Goal: Task Accomplishment & Management: Manage account settings

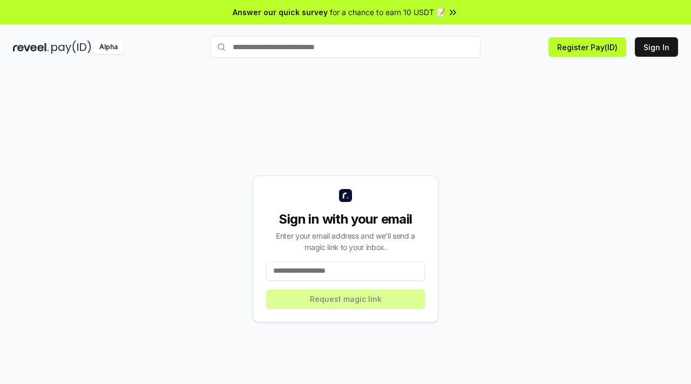
click at [330, 266] on input at bounding box center [345, 270] width 159 height 19
type input "*"
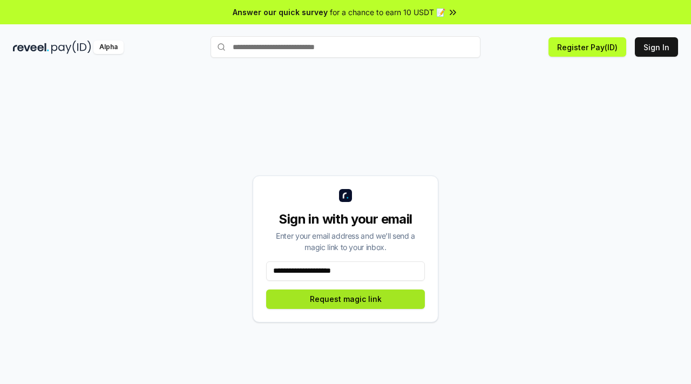
type input "**********"
click at [338, 300] on button "Request magic link" at bounding box center [345, 299] width 159 height 19
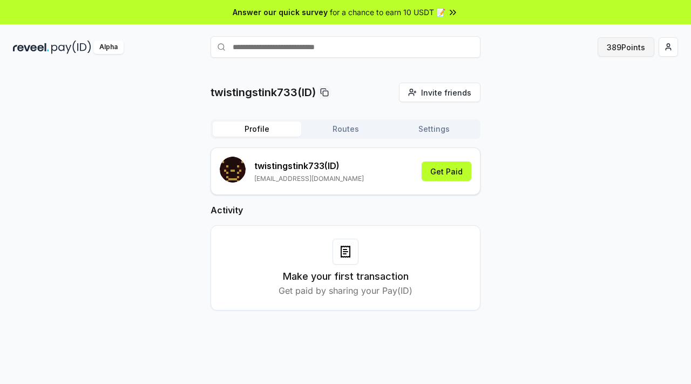
click at [626, 45] on button "389 Points" at bounding box center [626, 46] width 57 height 19
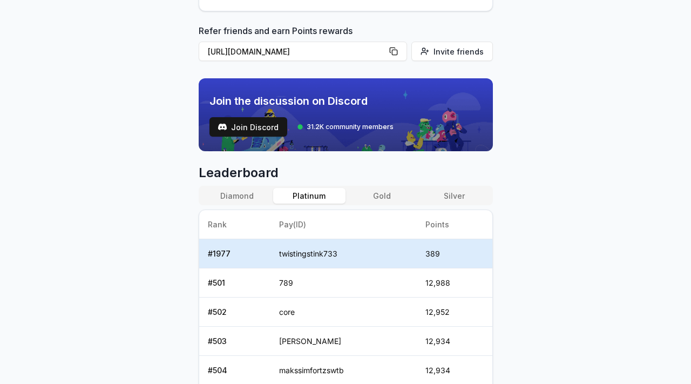
scroll to position [301, 0]
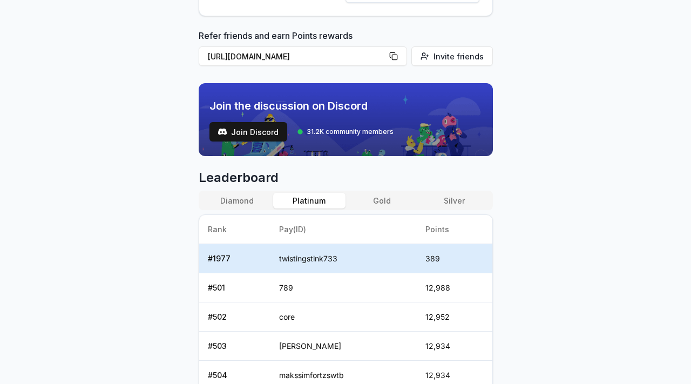
click at [461, 197] on button "Silver" at bounding box center [454, 201] width 72 height 16
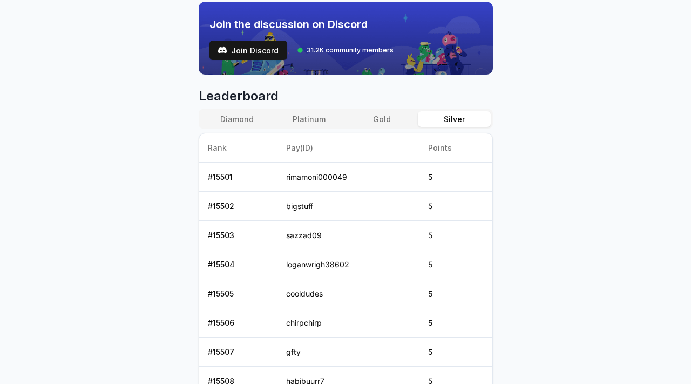
scroll to position [412, 0]
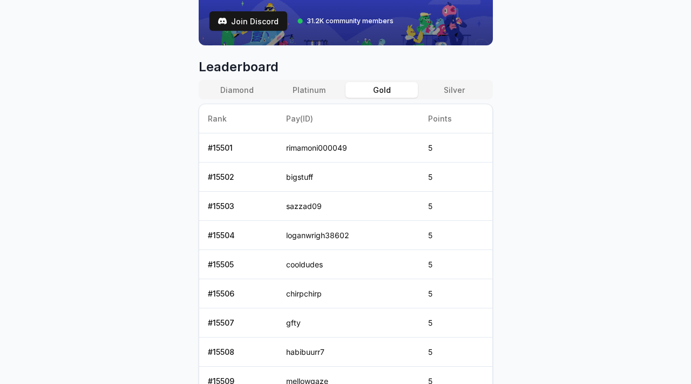
click at [383, 88] on button "Gold" at bounding box center [382, 90] width 72 height 16
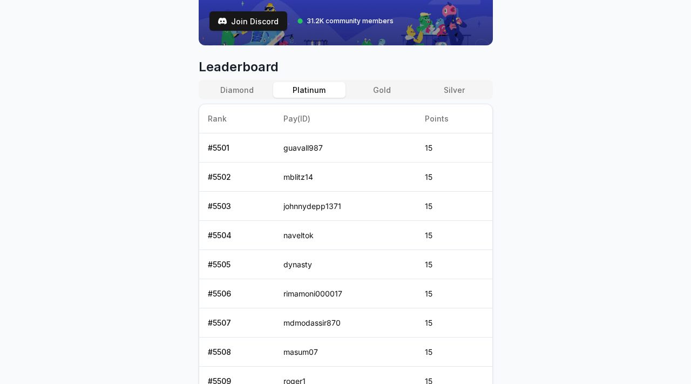
click at [327, 90] on button "Platinum" at bounding box center [309, 90] width 72 height 16
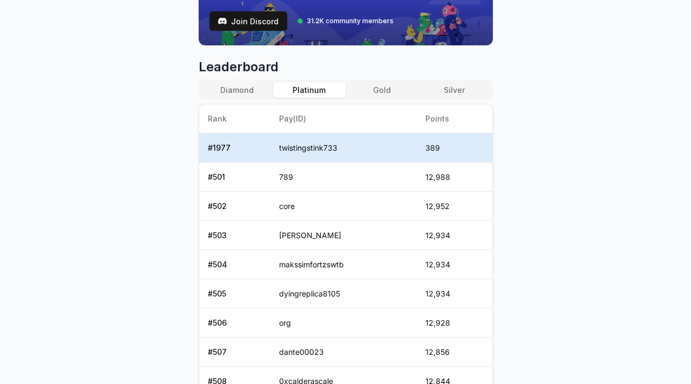
click at [227, 88] on button "Diamond" at bounding box center [237, 90] width 72 height 16
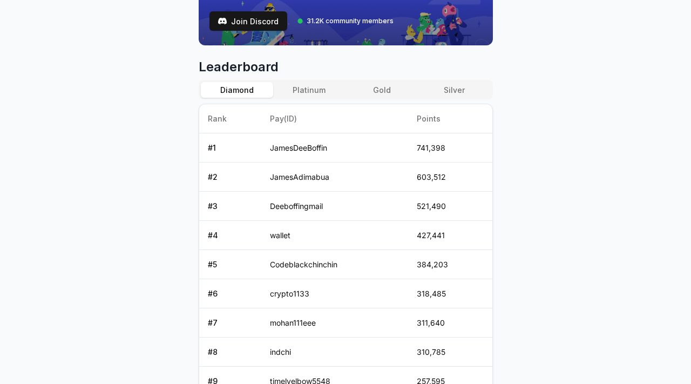
click at [320, 80] on div "Diamond Platinum Gold Silver" at bounding box center [346, 89] width 294 height 19
click at [314, 88] on button "Platinum" at bounding box center [309, 90] width 72 height 16
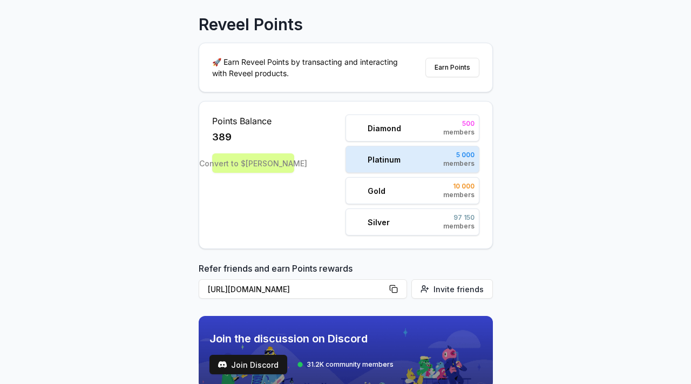
scroll to position [66, 0]
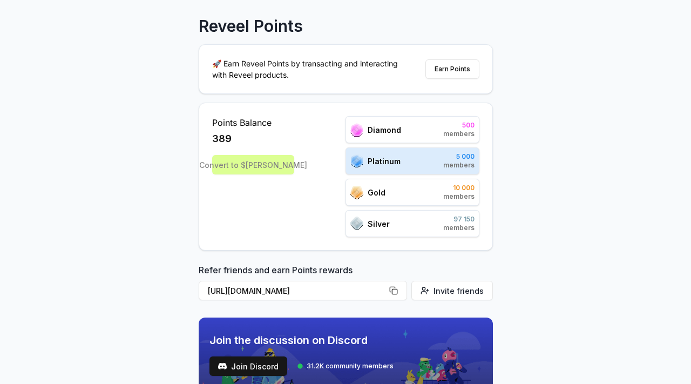
click at [372, 136] on div "Diamond" at bounding box center [376, 130] width 51 height 14
click at [379, 189] on span "Gold" at bounding box center [377, 192] width 18 height 11
click at [264, 164] on div "Convert to $REVA" at bounding box center [253, 164] width 82 height 19
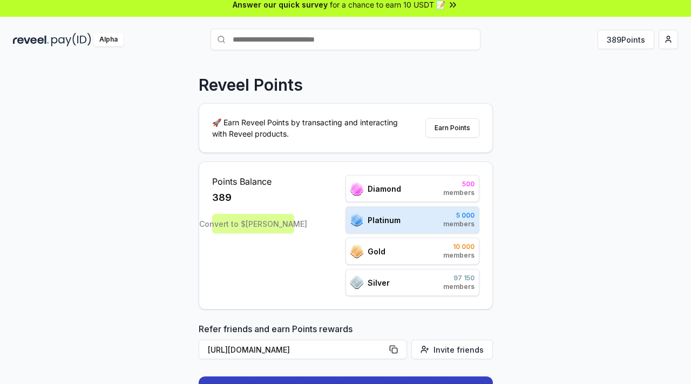
scroll to position [6, 0]
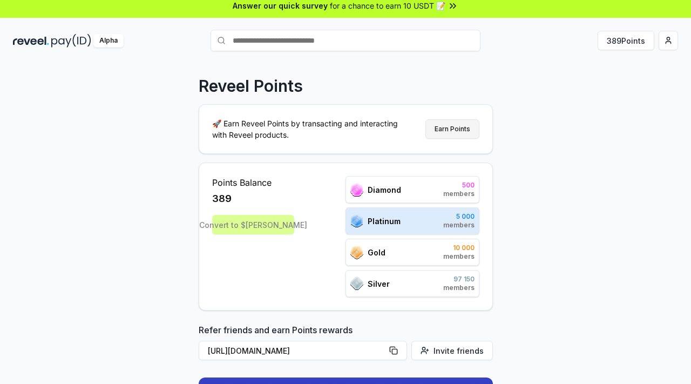
click at [445, 129] on button "Earn Points" at bounding box center [453, 128] width 54 height 19
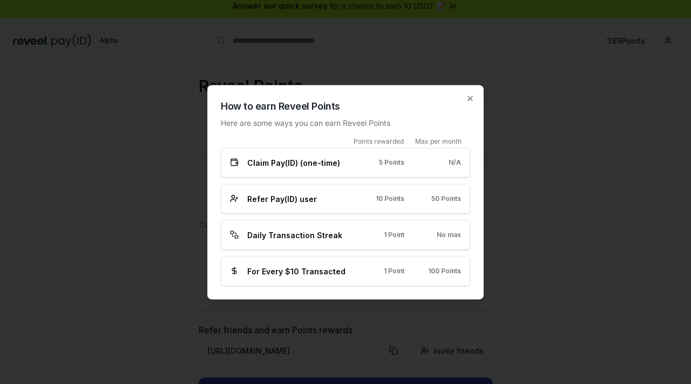
click at [399, 166] on span "5 Points" at bounding box center [391, 162] width 25 height 9
click at [257, 161] on span "Claim Pay(ID) (one-time)" at bounding box center [293, 162] width 93 height 11
click at [474, 99] on icon "button" at bounding box center [470, 98] width 9 height 9
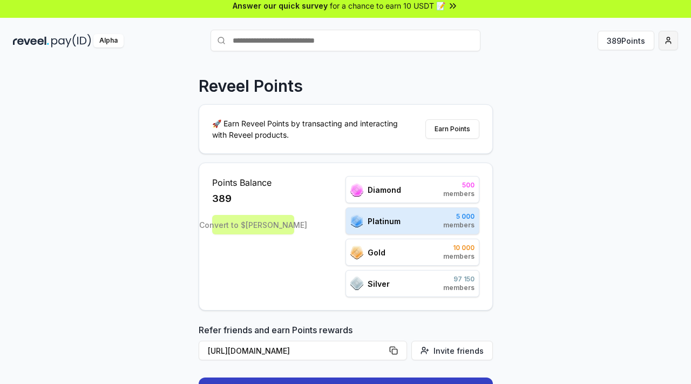
click at [675, 41] on html "Answer our quick survey for a chance to earn 10 USDT 📝 Alpha 389 Points Reveel …" at bounding box center [345, 192] width 691 height 384
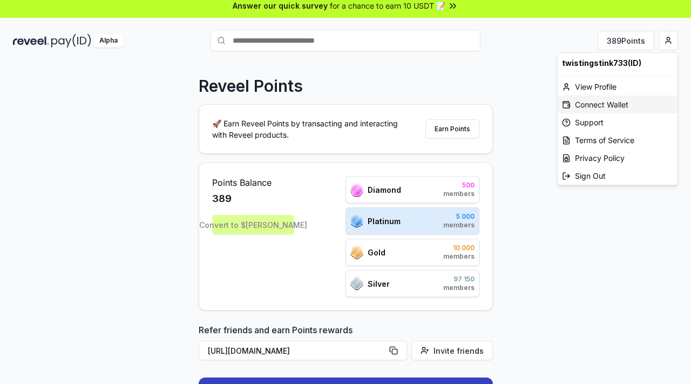
click at [595, 103] on div "Connect Wallet" at bounding box center [618, 105] width 120 height 18
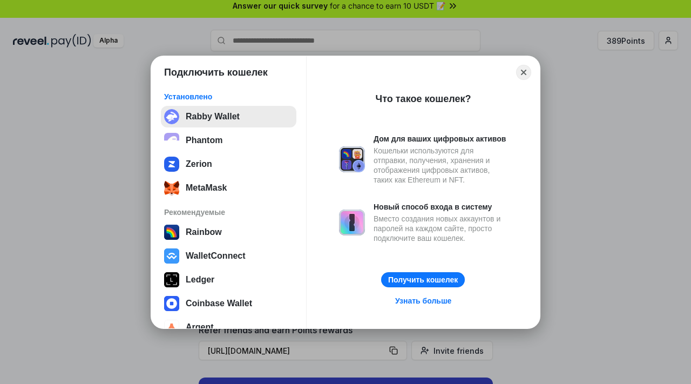
click at [224, 123] on button "Rabby Wallet" at bounding box center [229, 117] width 136 height 22
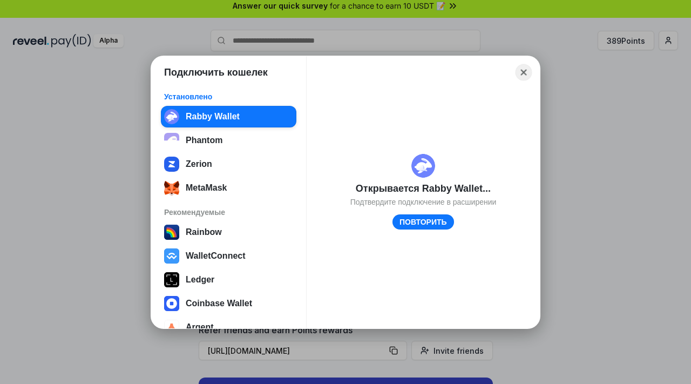
click at [521, 73] on button "Close" at bounding box center [524, 72] width 17 height 17
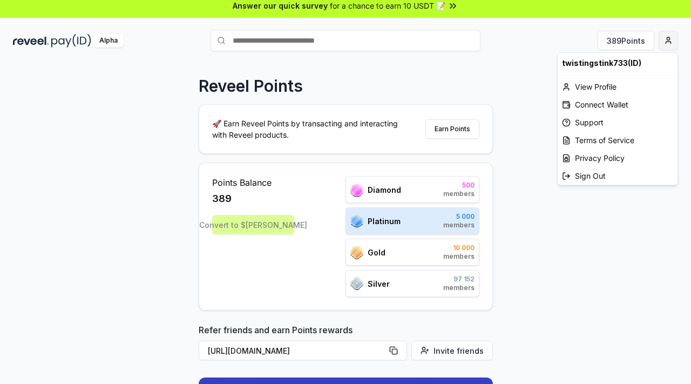
click at [671, 38] on html "Answer our quick survey for a chance to earn 10 USDT 📝 Alpha 389 Points Reveel …" at bounding box center [345, 192] width 691 height 384
click at [537, 115] on html "Answer our quick survey for a chance to earn 10 USDT 📝 Alpha 389 Points Reveel …" at bounding box center [345, 192] width 691 height 384
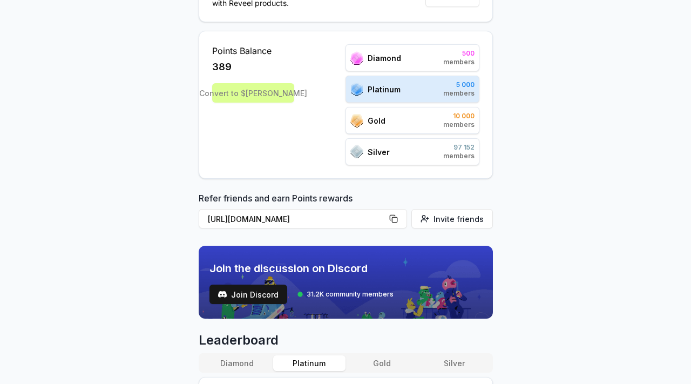
scroll to position [0, 0]
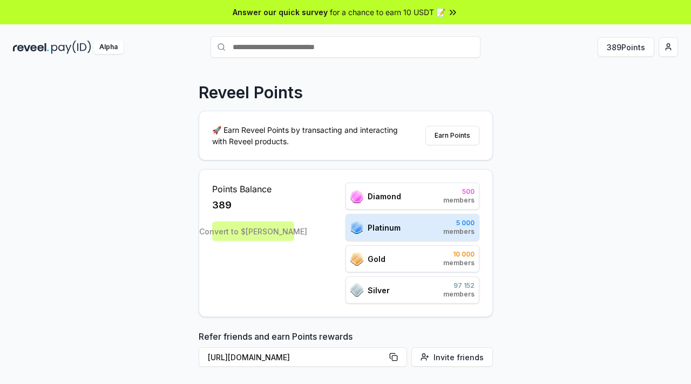
click at [109, 47] on div "Alpha" at bounding box center [108, 48] width 30 height 14
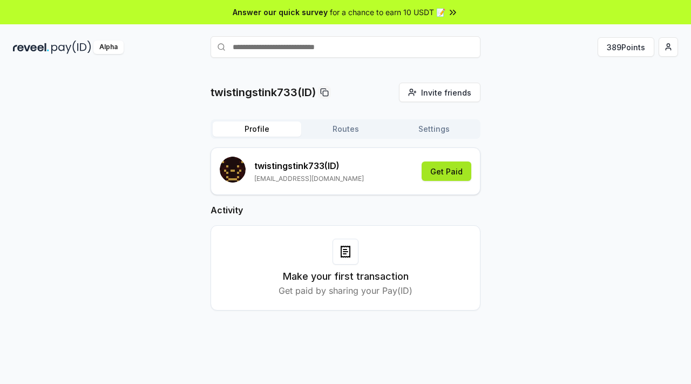
click at [454, 173] on button "Get Paid" at bounding box center [447, 171] width 50 height 19
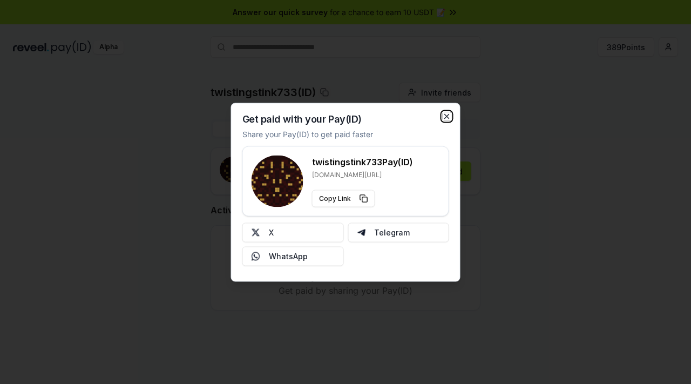
click at [447, 115] on icon "button" at bounding box center [447, 116] width 9 height 9
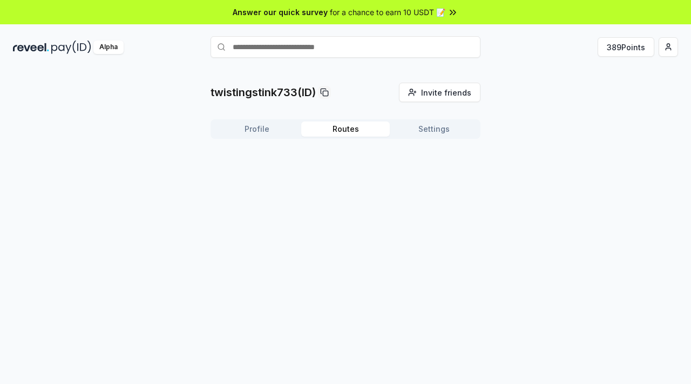
click at [345, 131] on button "Routes" at bounding box center [345, 129] width 89 height 15
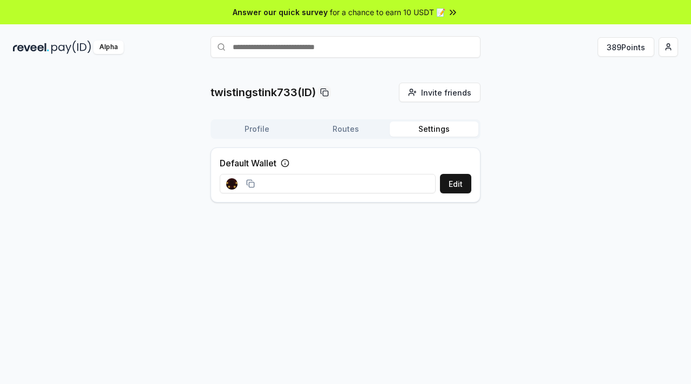
click at [413, 128] on button "Settings" at bounding box center [434, 129] width 89 height 15
click at [288, 186] on input at bounding box center [328, 183] width 216 height 19
click at [238, 182] on div at bounding box center [240, 183] width 29 height 11
click at [254, 184] on icon at bounding box center [250, 183] width 9 height 9
click at [252, 184] on icon at bounding box center [250, 183] width 9 height 9
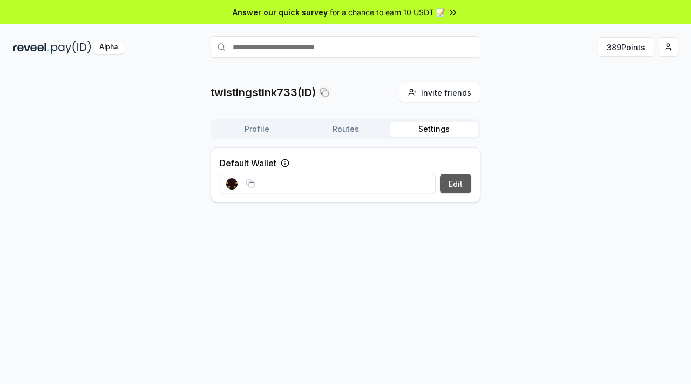
click at [446, 182] on button "Edit" at bounding box center [455, 183] width 31 height 19
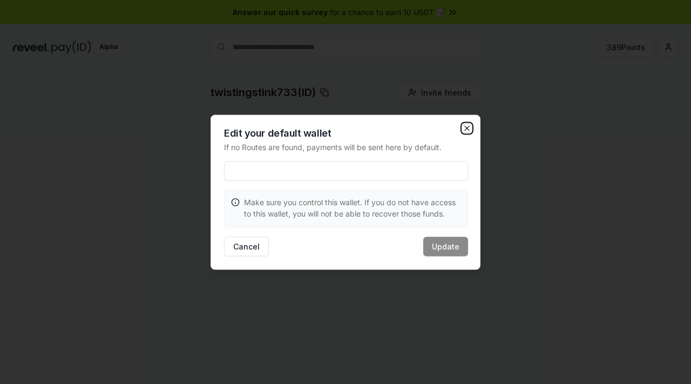
click at [466, 124] on icon "button" at bounding box center [467, 128] width 9 height 9
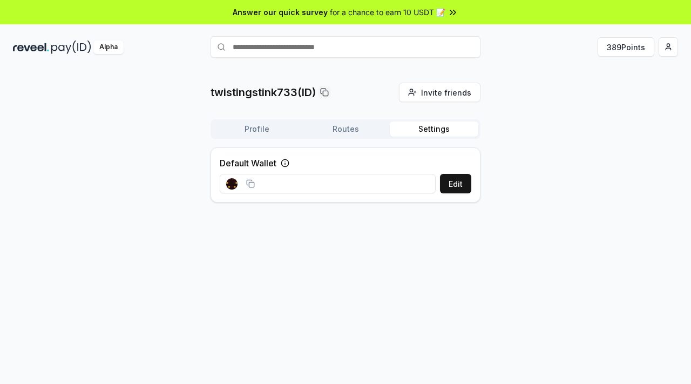
click at [251, 189] on div at bounding box center [240, 183] width 29 height 11
click at [251, 182] on rect at bounding box center [251, 184] width 5 height 5
click at [461, 186] on button "Edit" at bounding box center [455, 183] width 31 height 19
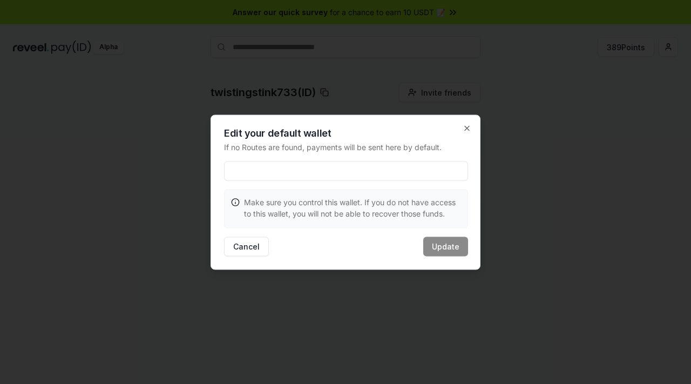
click at [561, 170] on div at bounding box center [345, 192] width 691 height 384
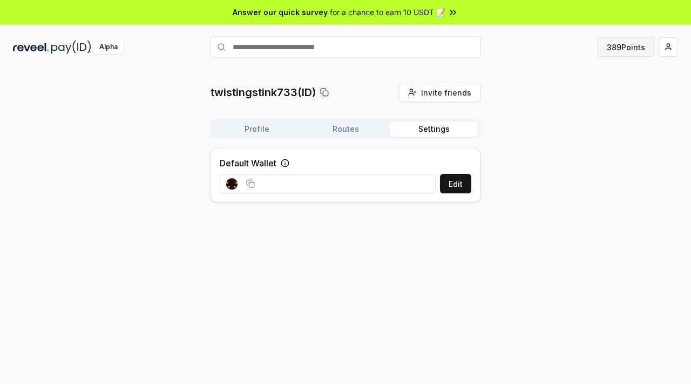
click at [636, 43] on button "389 Points" at bounding box center [626, 46] width 57 height 19
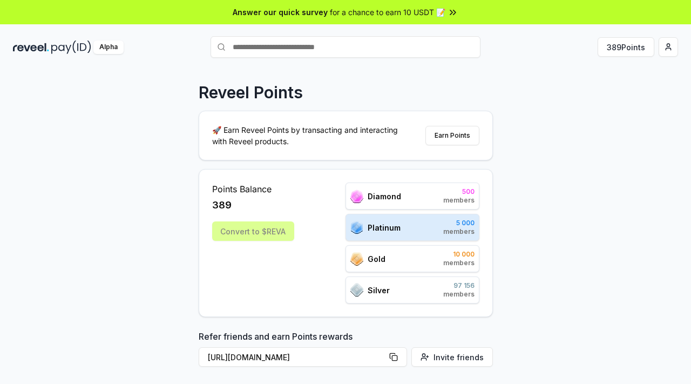
click at [409, 13] on span "for a chance to earn 10 USDT 📝" at bounding box center [388, 11] width 116 height 11
click at [665, 52] on html "Answer our quick survey for a chance to earn 10 USDT 📝 Alpha 389 Points Reveel …" at bounding box center [345, 192] width 691 height 384
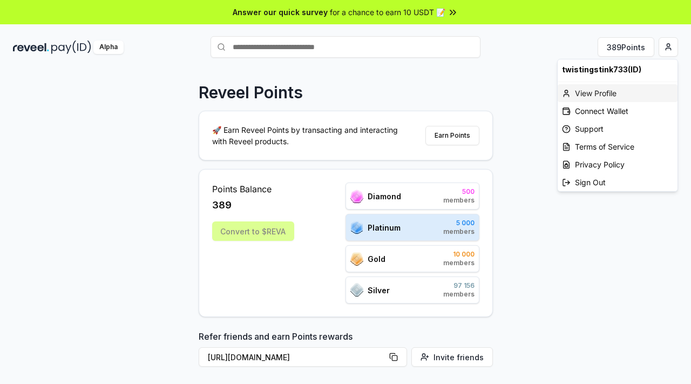
click at [601, 91] on div "View Profile" at bounding box center [618, 93] width 120 height 18
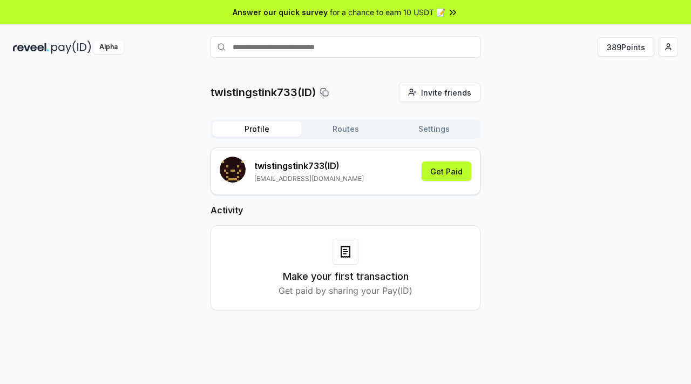
scroll to position [31, 0]
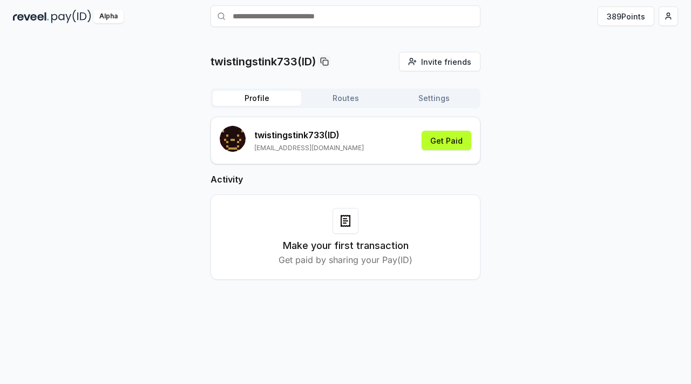
click at [361, 95] on button "Routes" at bounding box center [345, 98] width 89 height 15
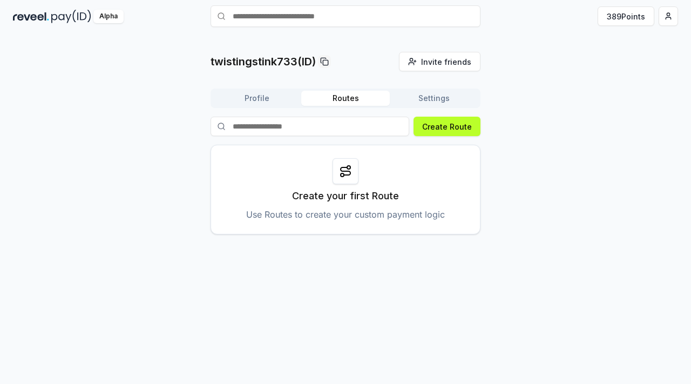
click at [440, 97] on button "Settings" at bounding box center [434, 98] width 89 height 15
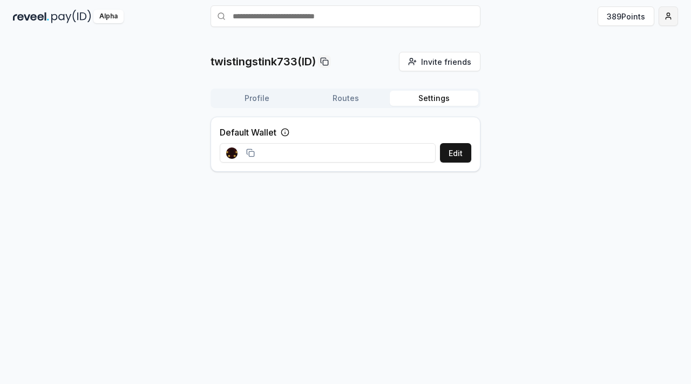
click at [667, 13] on html "Answer our quick survey for a chance to earn 10 USDT 📝 Alpha 389 Points twistin…" at bounding box center [345, 192] width 691 height 384
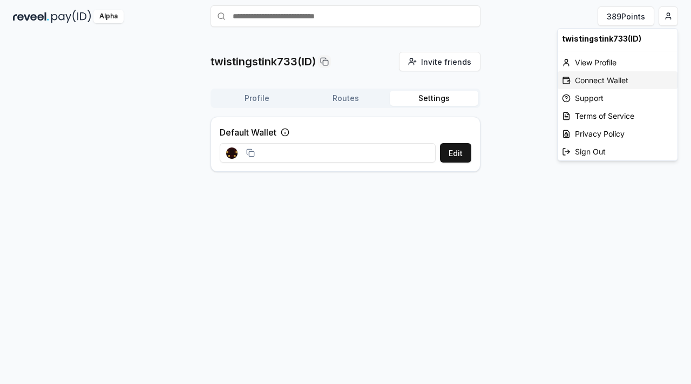
click at [612, 81] on div "Connect Wallet" at bounding box center [618, 80] width 120 height 18
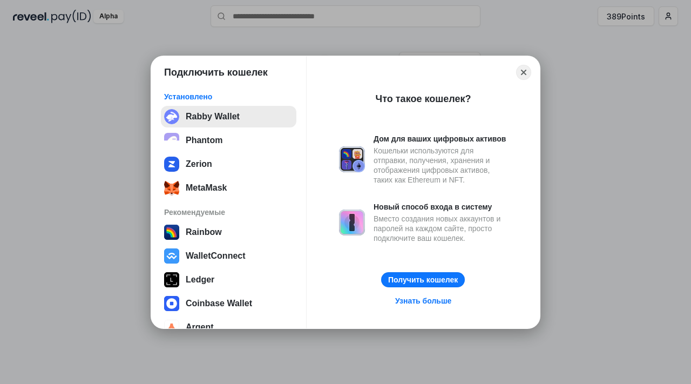
click at [212, 122] on button "Rabby Wallet" at bounding box center [229, 117] width 136 height 22
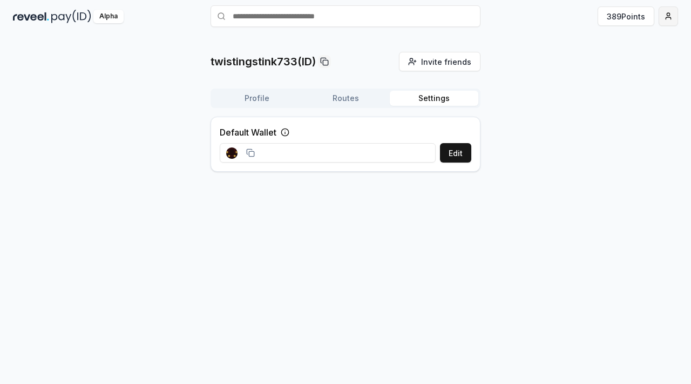
click at [671, 11] on html "Answer our quick survey for a chance to earn 10 USDT 📝 Alpha 389 Points twistin…" at bounding box center [345, 192] width 691 height 384
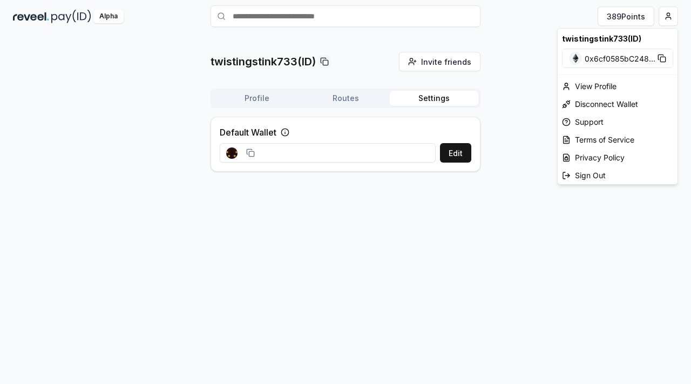
click at [642, 58] on span "0x6cf0585bC248 ..." at bounding box center [620, 58] width 71 height 11
click at [593, 85] on div "View Profile" at bounding box center [618, 86] width 120 height 18
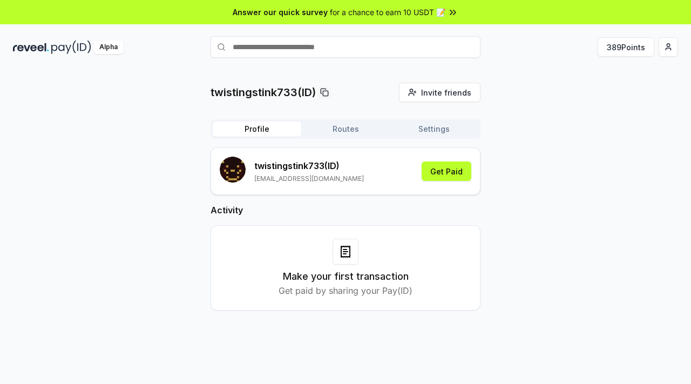
click at [229, 167] on rect "submit" at bounding box center [230, 168] width 2 height 2
click at [619, 46] on button "489 Points" at bounding box center [625, 46] width 57 height 19
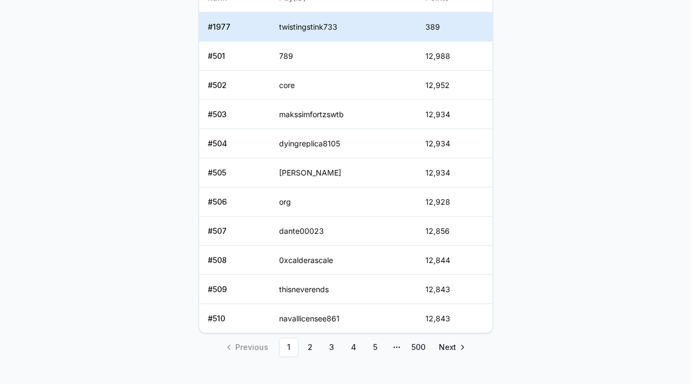
scroll to position [535, 0]
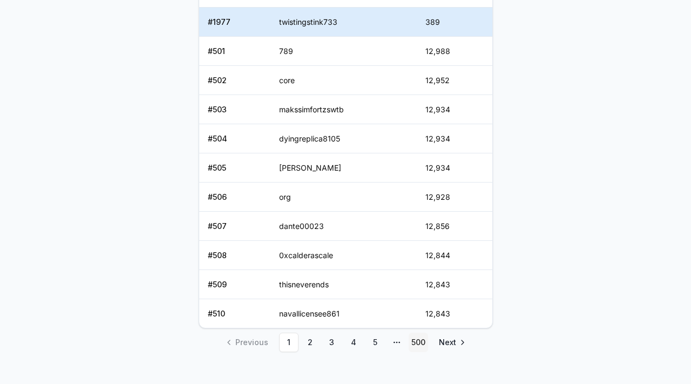
click at [420, 344] on link "500" at bounding box center [418, 342] width 19 height 19
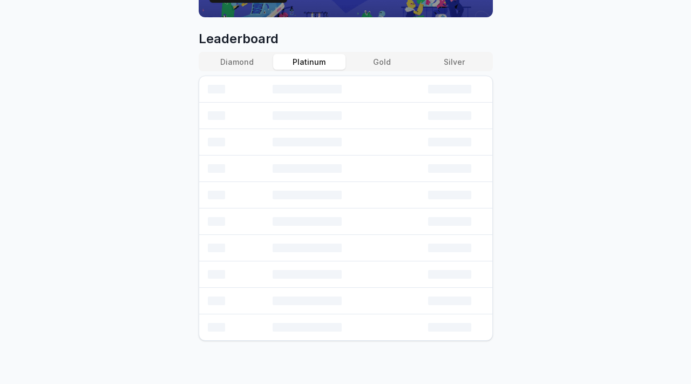
scroll to position [520, 0]
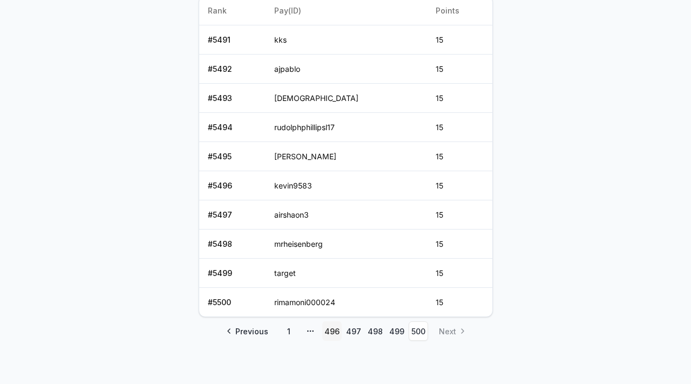
click at [332, 330] on link "496" at bounding box center [332, 330] width 19 height 19
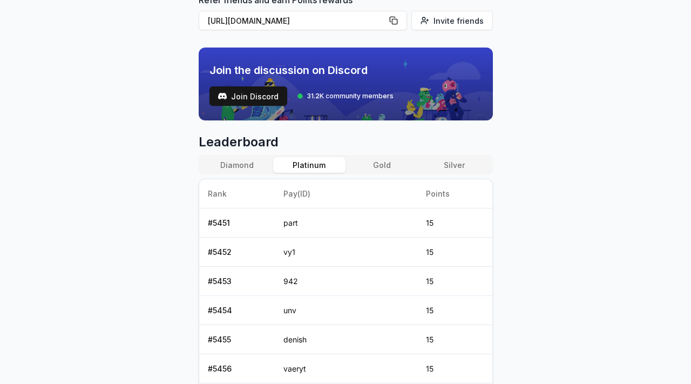
scroll to position [332, 0]
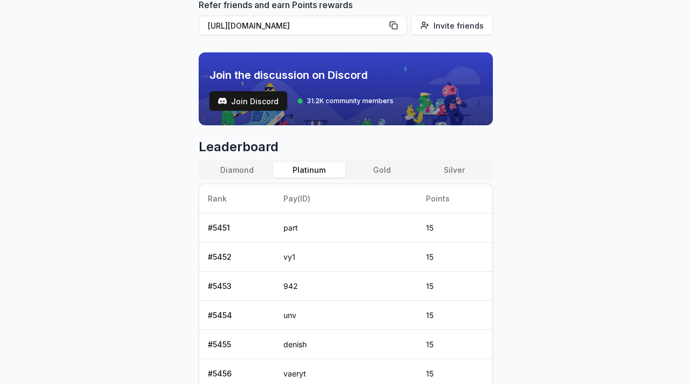
click at [249, 164] on button "Diamond" at bounding box center [237, 170] width 72 height 16
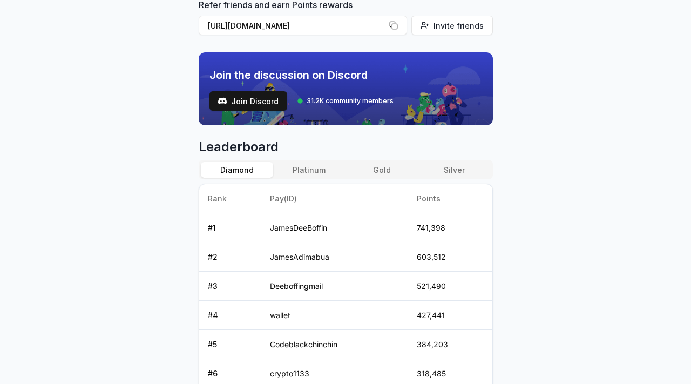
click at [305, 169] on button "Platinum" at bounding box center [309, 170] width 72 height 16
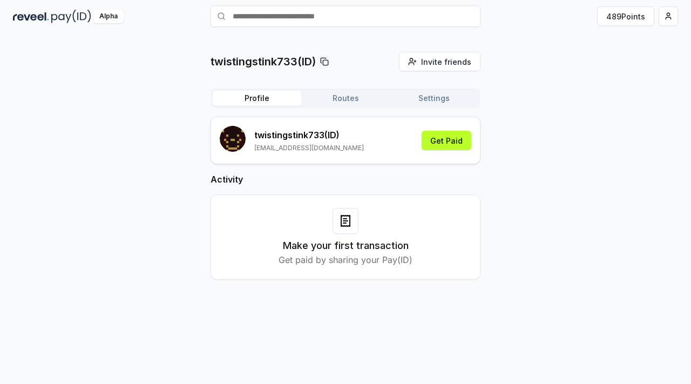
scroll to position [12, 0]
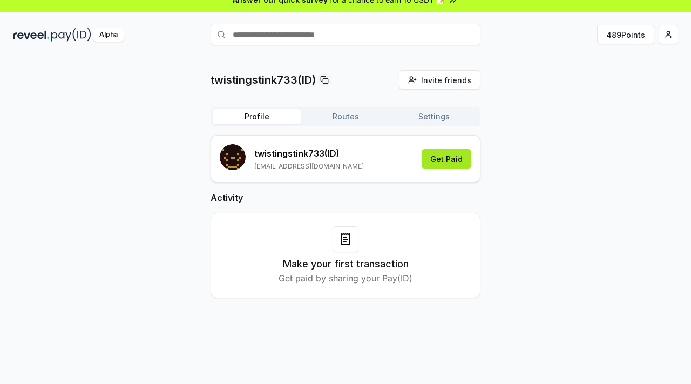
click at [452, 166] on button "Get Paid" at bounding box center [447, 158] width 50 height 19
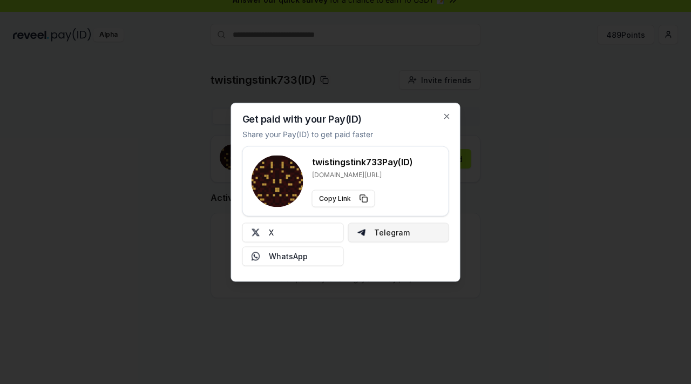
click at [377, 233] on button "Telegram" at bounding box center [399, 232] width 102 height 19
click at [449, 115] on icon "button" at bounding box center [447, 116] width 9 height 9
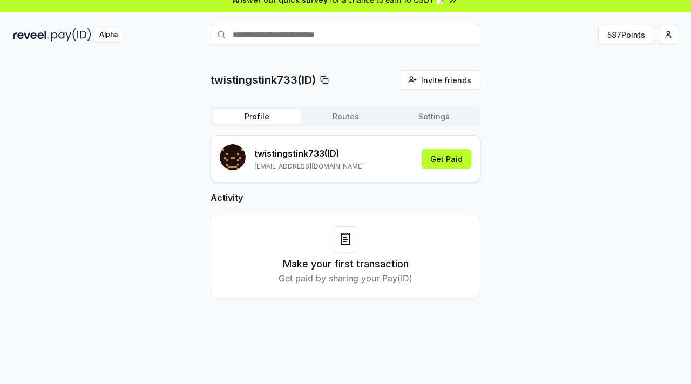
scroll to position [0, 0]
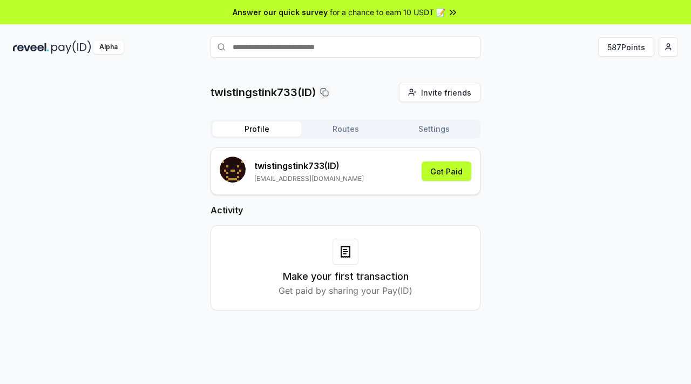
click at [347, 130] on button "Routes" at bounding box center [345, 129] width 89 height 15
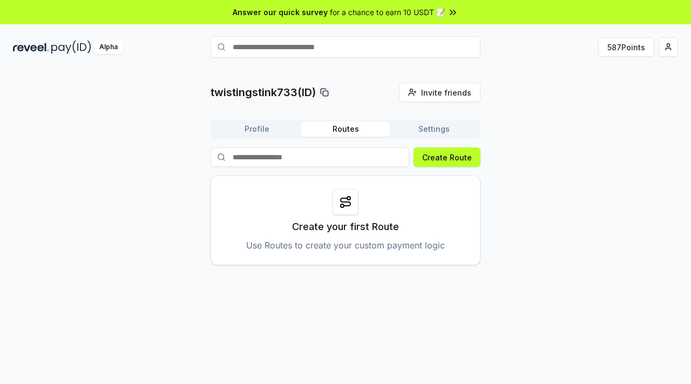
click at [266, 123] on button "Profile" at bounding box center [257, 129] width 89 height 15
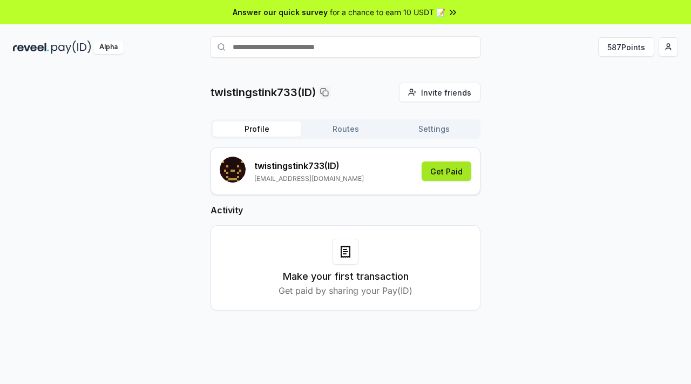
scroll to position [31, 0]
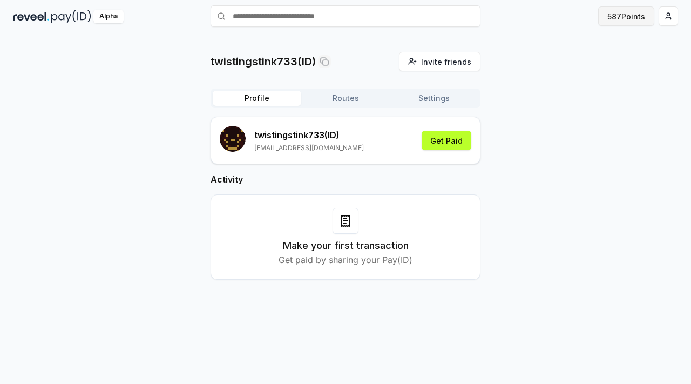
click at [611, 19] on button "587 Points" at bounding box center [627, 15] width 56 height 19
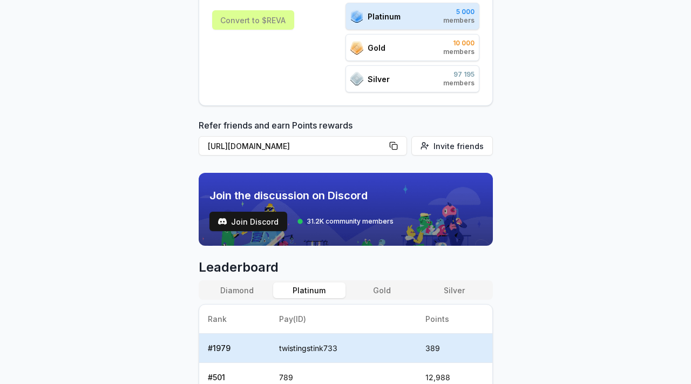
scroll to position [272, 0]
